Goal: Information Seeking & Learning: Learn about a topic

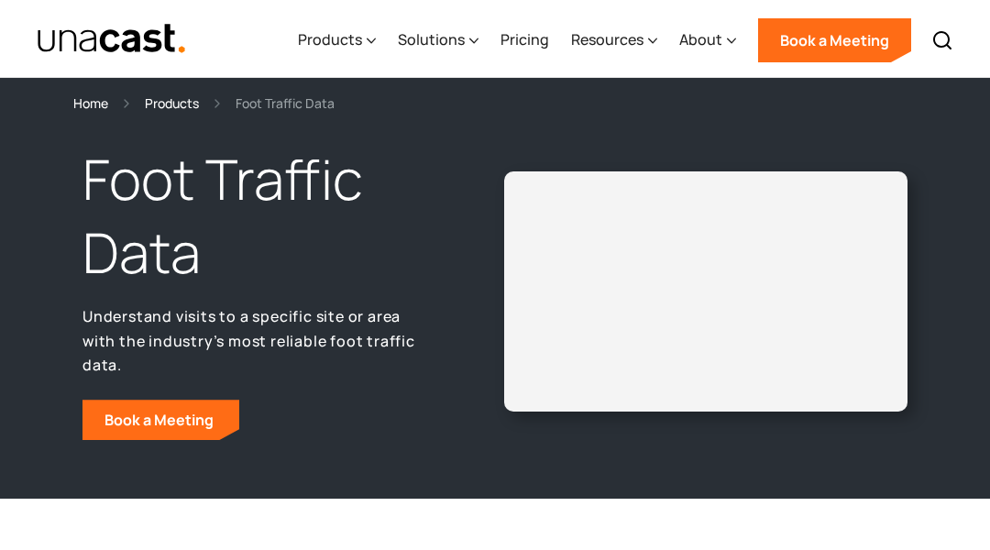
click at [92, 92] on section "Home Products Foot Traffic Data" at bounding box center [495, 96] width 990 height 36
